Goal: Information Seeking & Learning: Learn about a topic

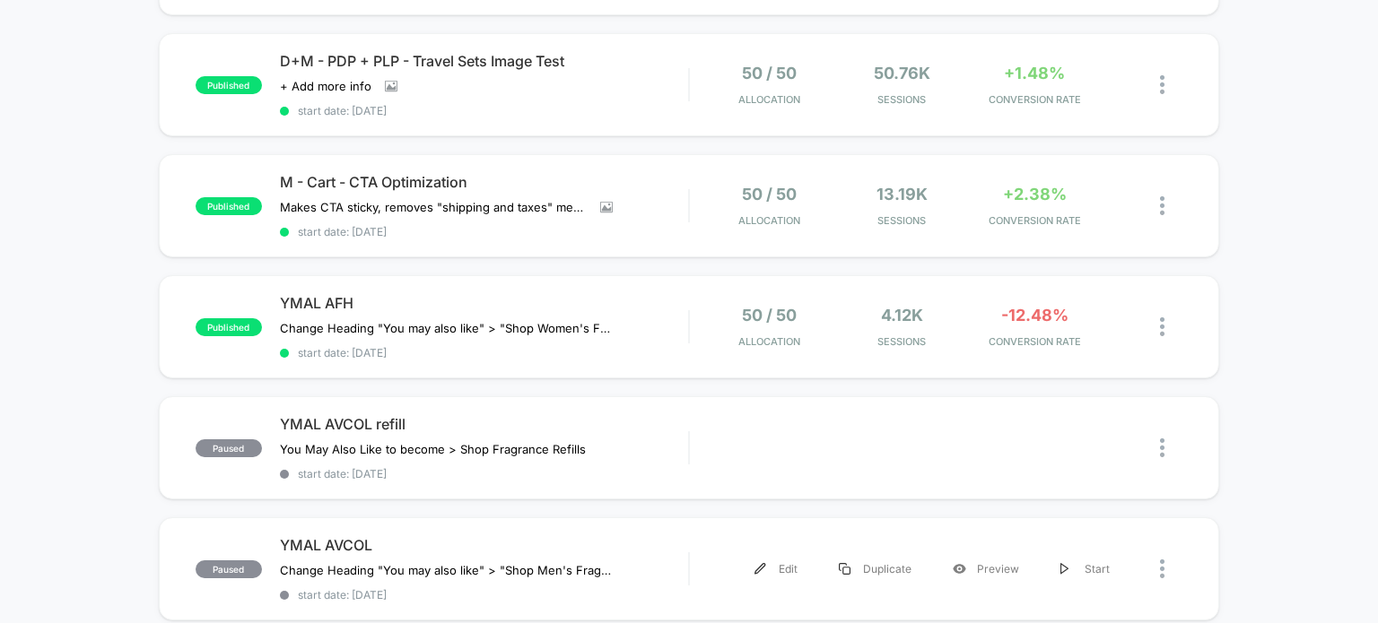
scroll to position [606, 0]
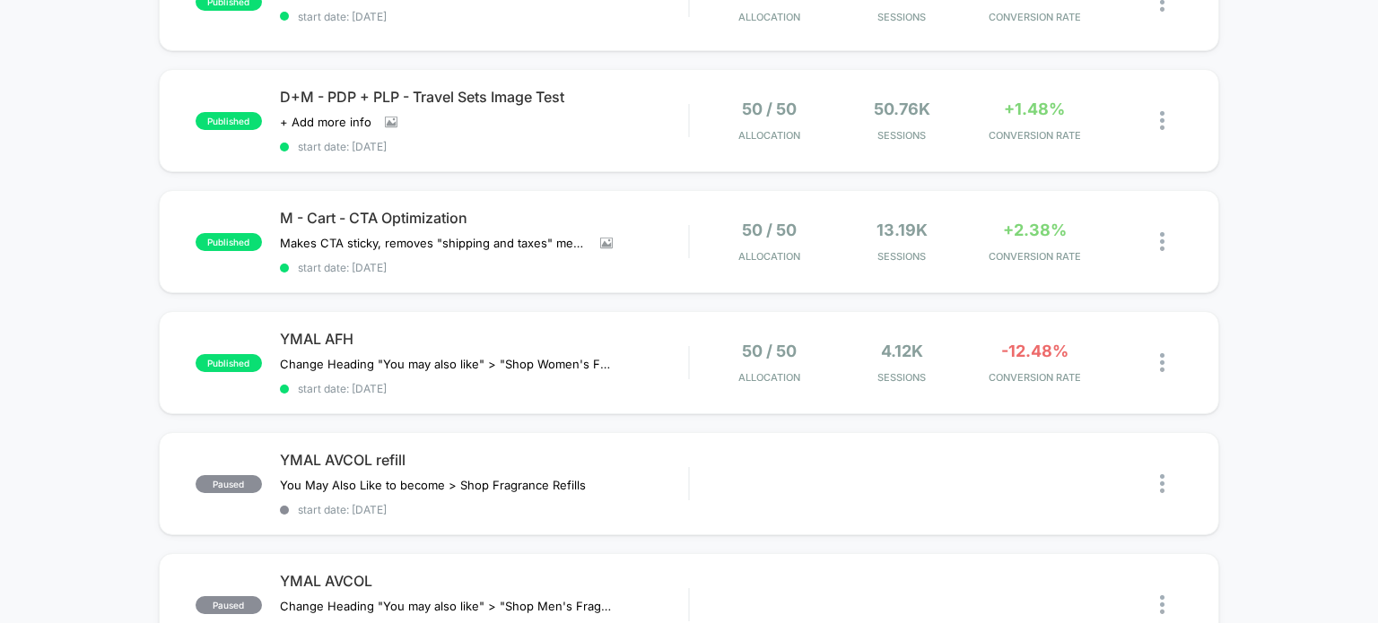
click at [824, 424] on div "published Body Luxuries Page vs Collection Shop now updates﻿ Click to edit expe…" at bounding box center [689, 347] width 1378 height 1516
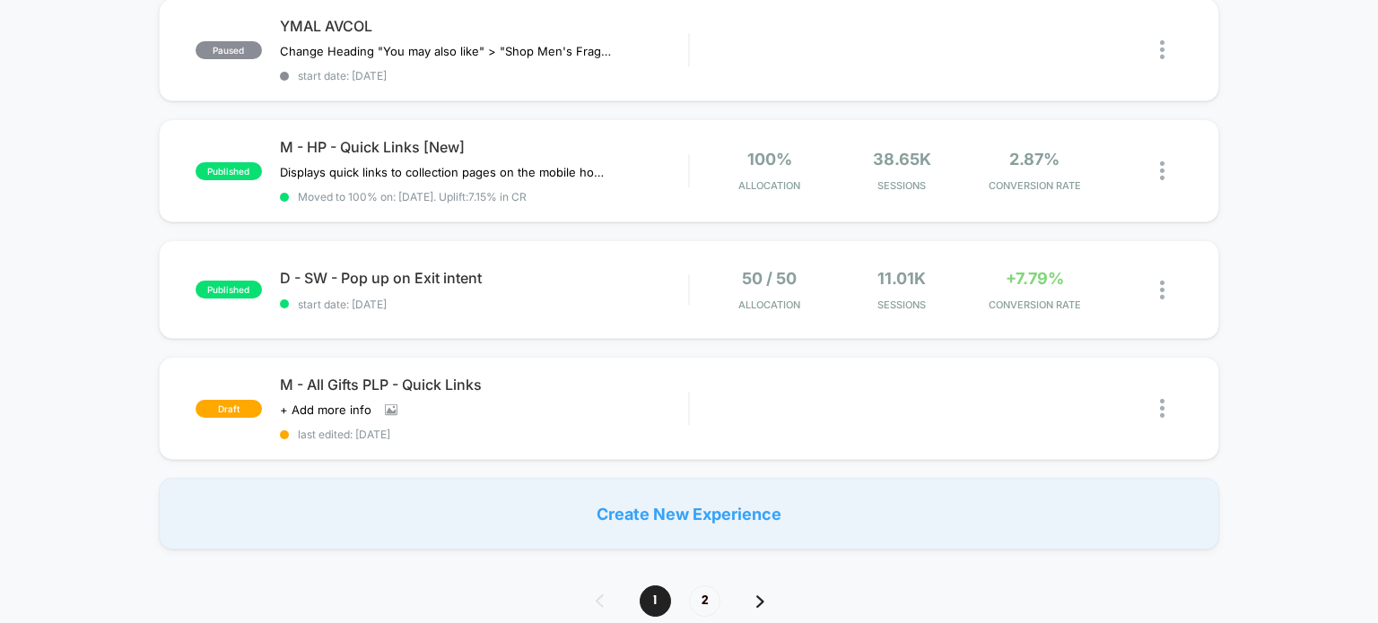
scroll to position [1197, 0]
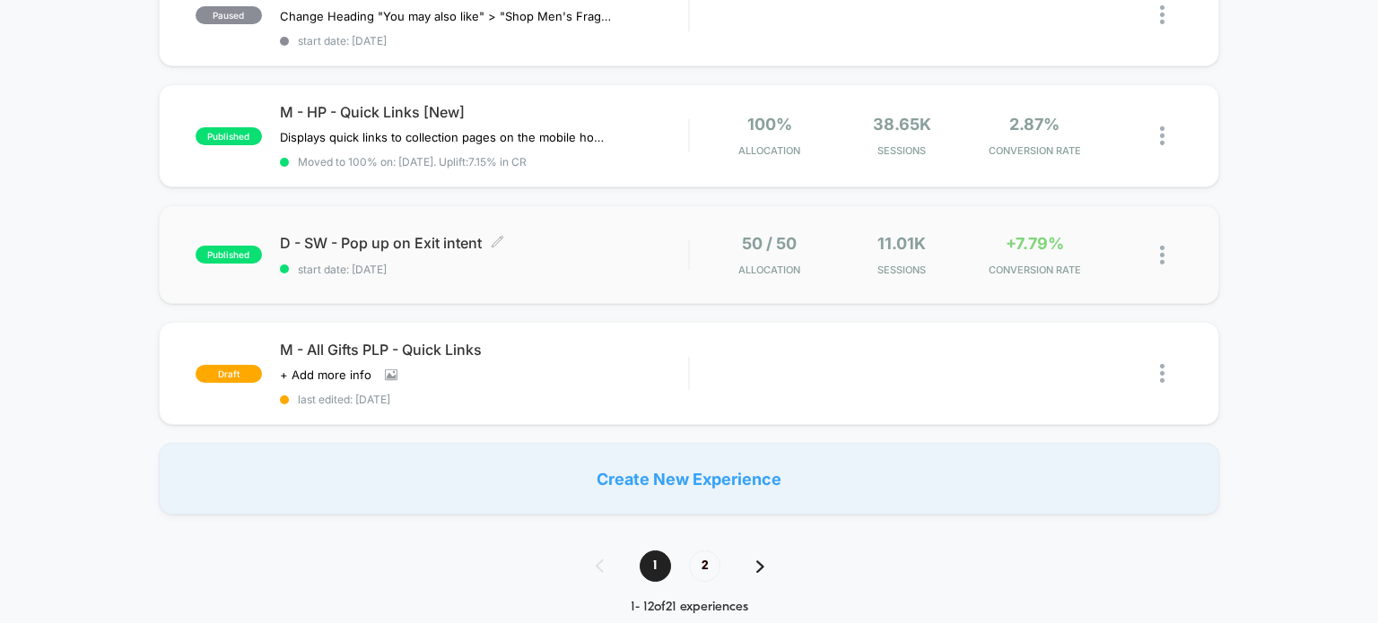
click at [610, 266] on span "start date: [DATE]" at bounding box center [484, 269] width 409 height 13
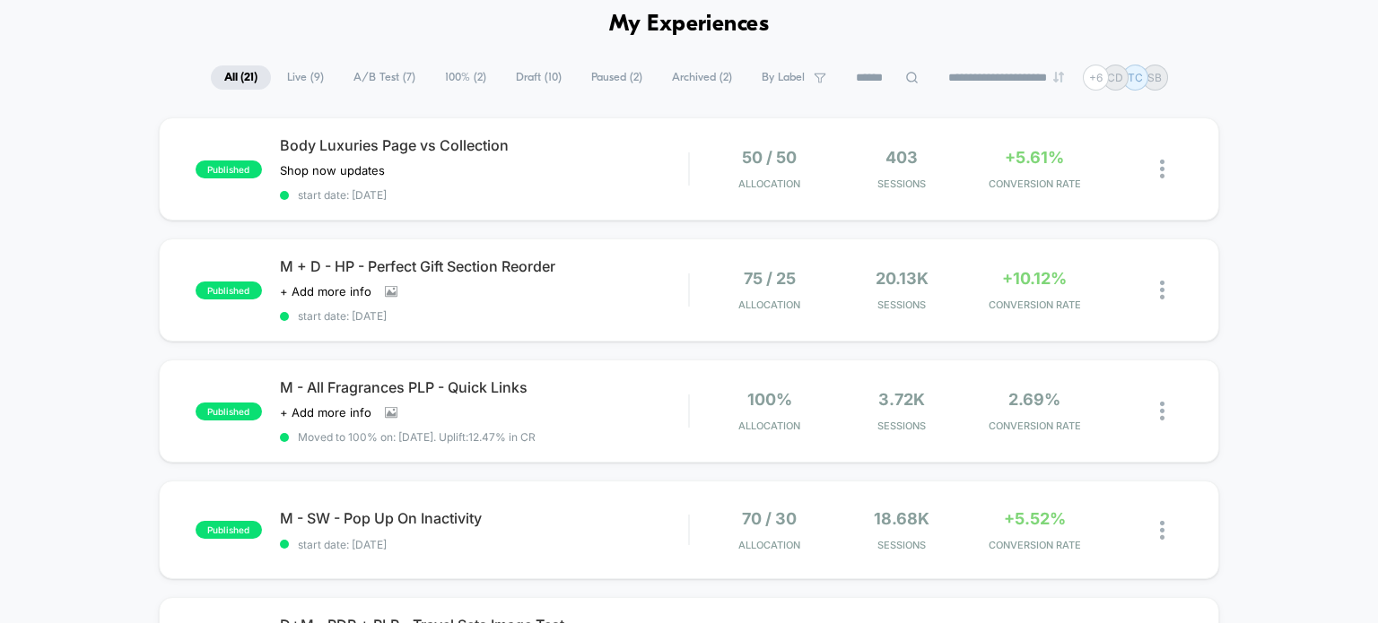
scroll to position [77, 0]
click at [384, 72] on span "A/B Test ( 7 )" at bounding box center [384, 78] width 89 height 24
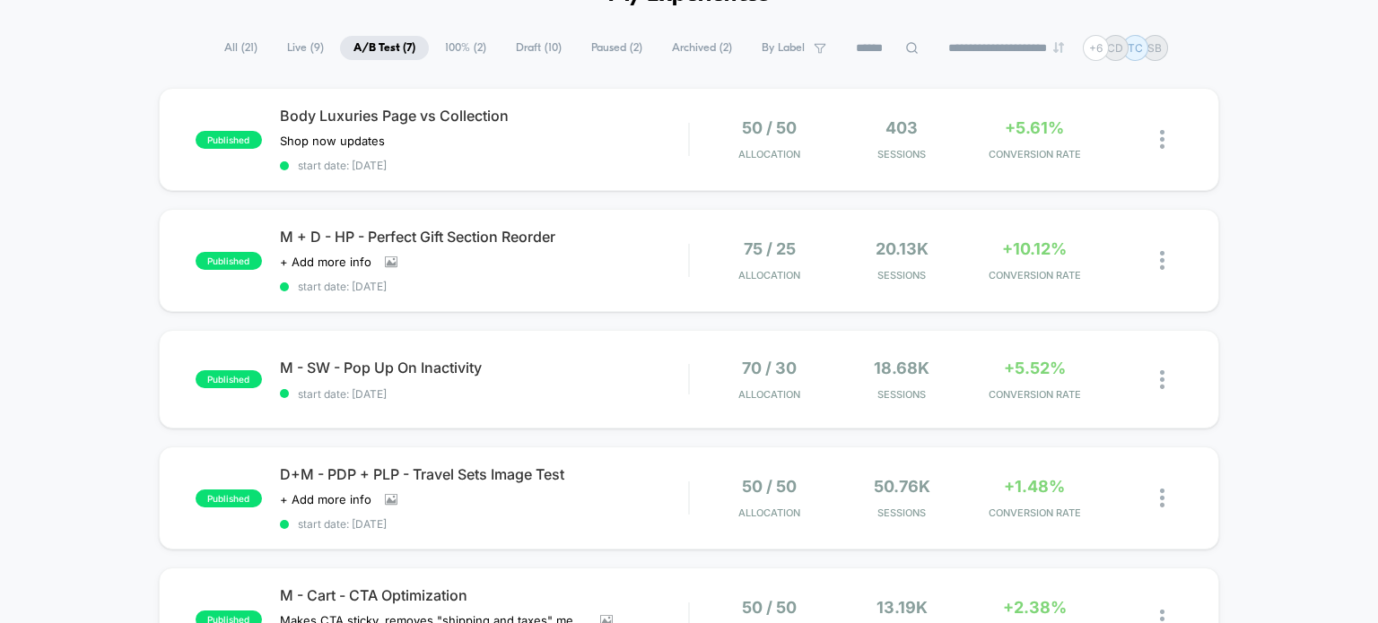
scroll to position [0, 0]
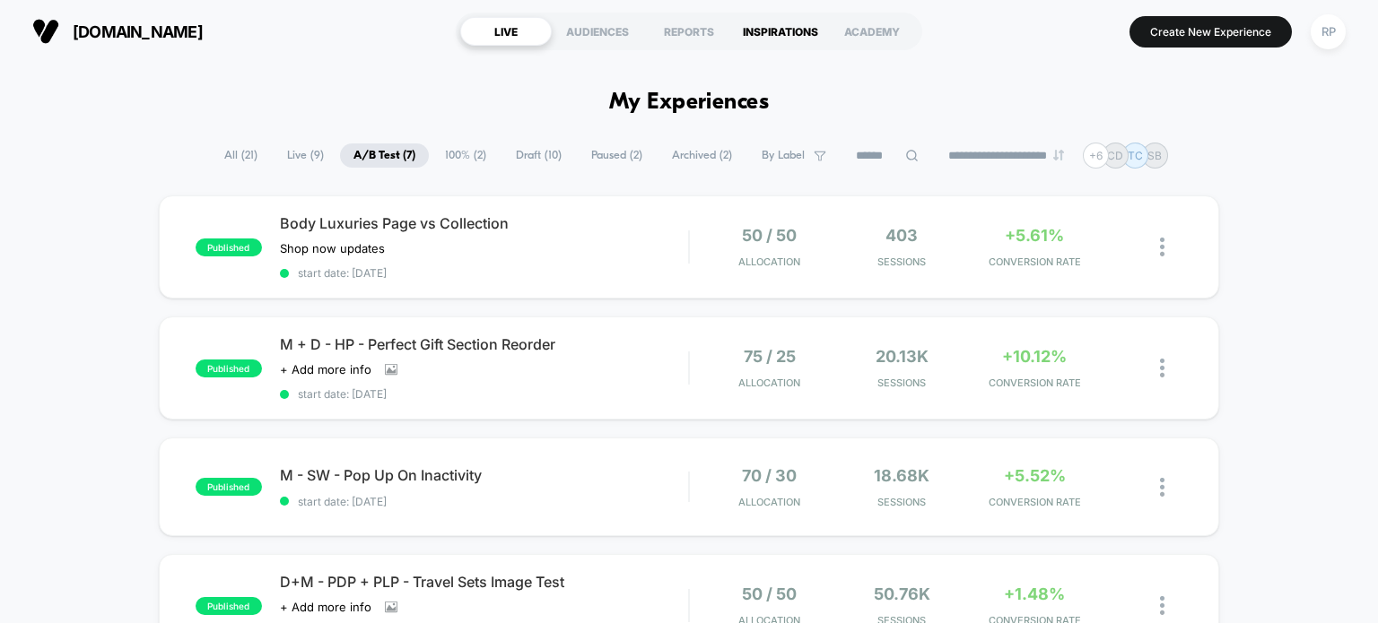
click at [789, 41] on div "INSPIRATIONS" at bounding box center [780, 31] width 91 height 29
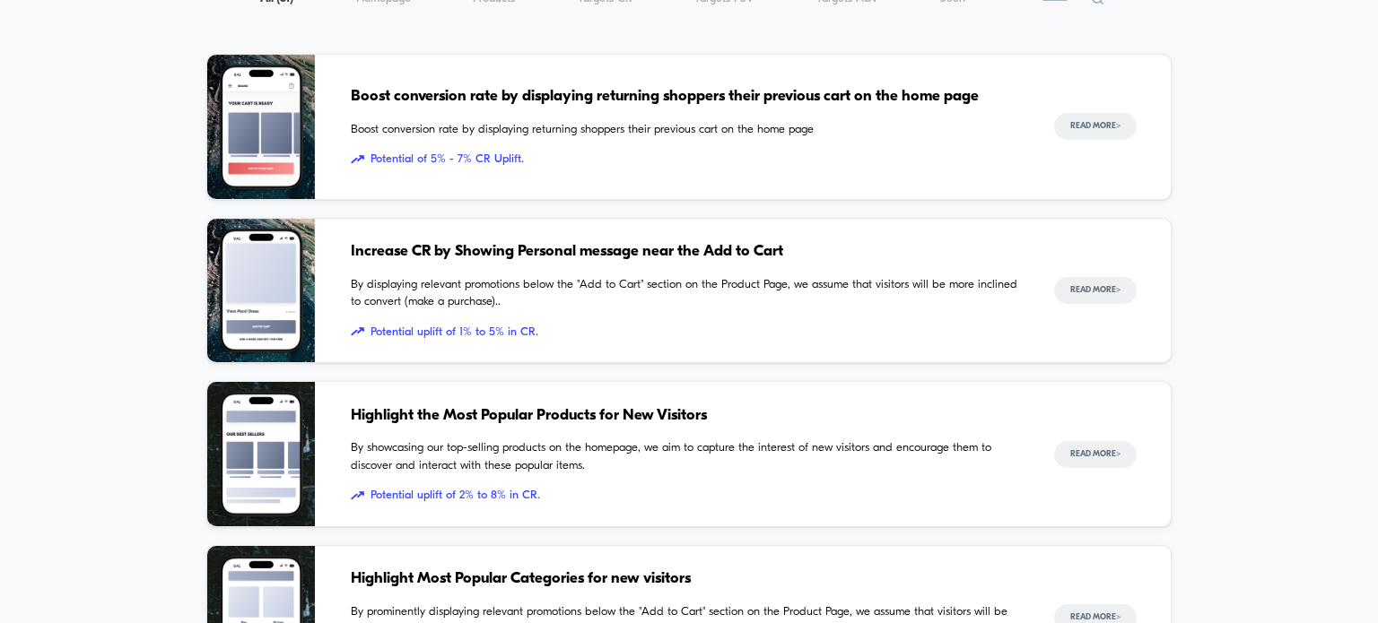
scroll to position [279, 0]
